Goal: Task Accomplishment & Management: Use online tool/utility

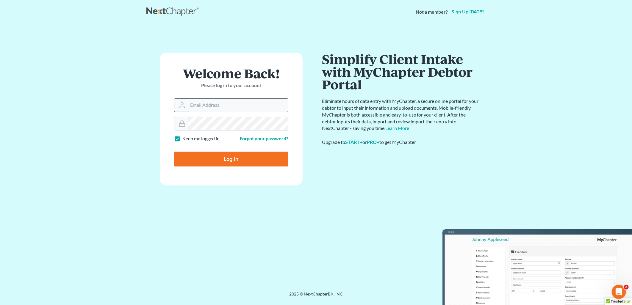
click at [213, 109] on input "Email Address" at bounding box center [238, 105] width 100 height 13
type input "dsideris@rlkglaw.com"
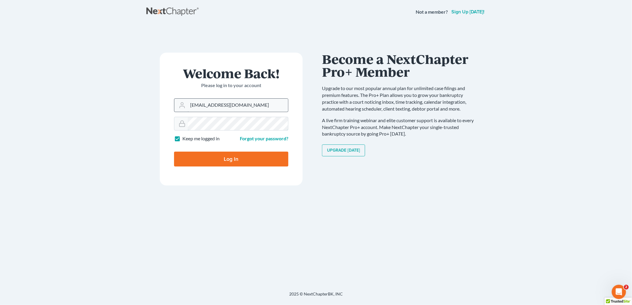
click at [174, 152] on input "Log In" at bounding box center [231, 159] width 114 height 15
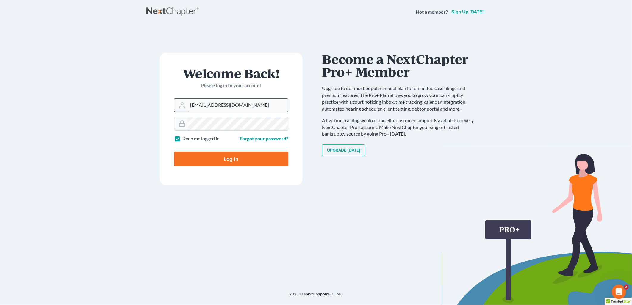
type input "Thinking..."
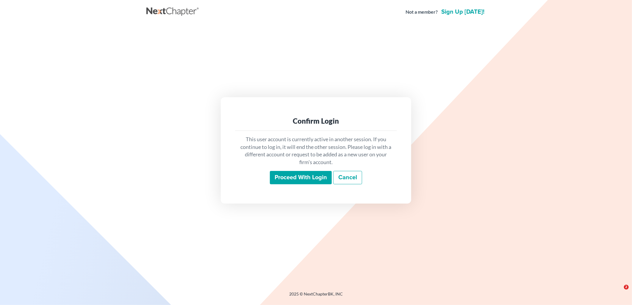
click at [296, 178] on input "Proceed with login" at bounding box center [301, 178] width 62 height 14
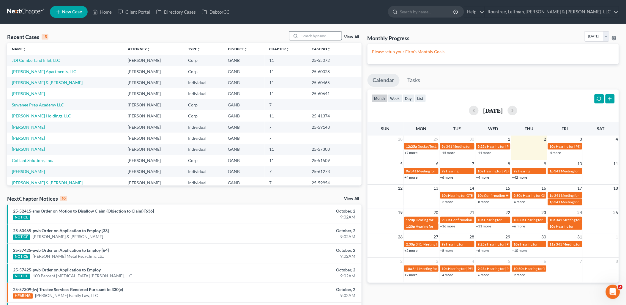
click at [313, 33] on input "search" at bounding box center [321, 36] width 42 height 9
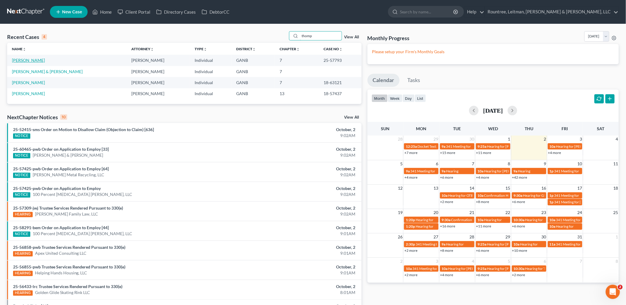
type input "thomp"
click at [39, 60] on link "[PERSON_NAME]" at bounding box center [28, 60] width 33 height 5
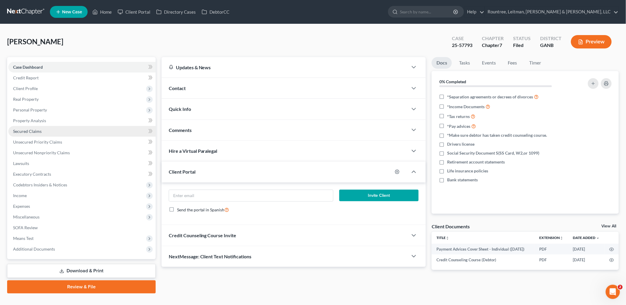
click at [70, 130] on link "Secured Claims" at bounding box center [81, 131] width 147 height 11
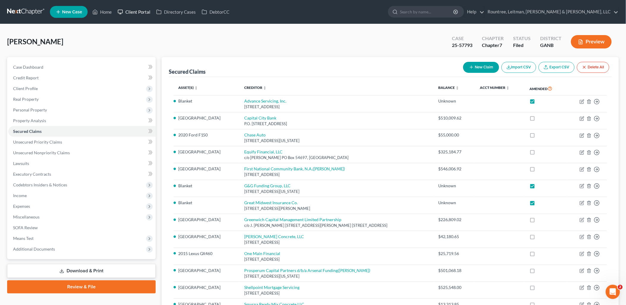
click at [145, 14] on link "Client Portal" at bounding box center [134, 12] width 39 height 11
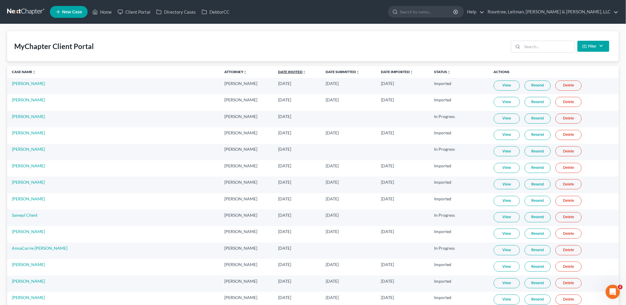
click at [279, 73] on link "Date Invited unfold_more expand_more expand_less" at bounding box center [293, 72] width 28 height 4
click at [278, 73] on link "Date Invited unfold_more expand_more expand_less" at bounding box center [292, 72] width 29 height 4
